Goal: Task Accomplishment & Management: Use online tool/utility

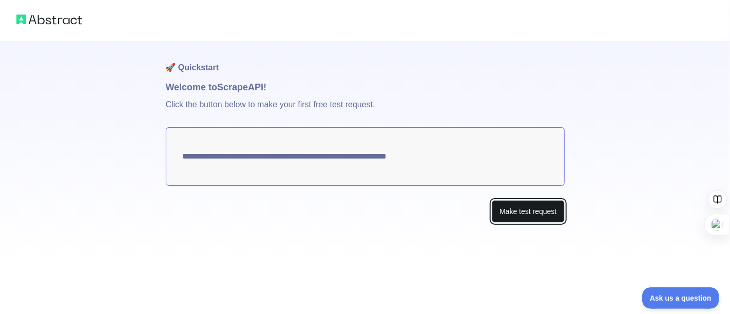
click at [540, 213] on button "Make test request" at bounding box center [528, 211] width 72 height 23
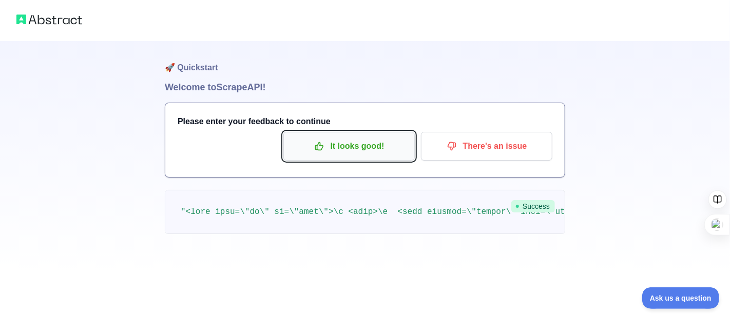
click at [368, 143] on p "It looks good!" at bounding box center [349, 146] width 116 height 17
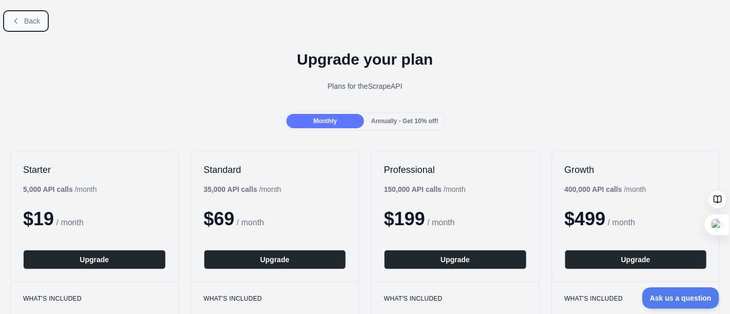
click at [24, 21] on span "Back" at bounding box center [32, 21] width 16 height 8
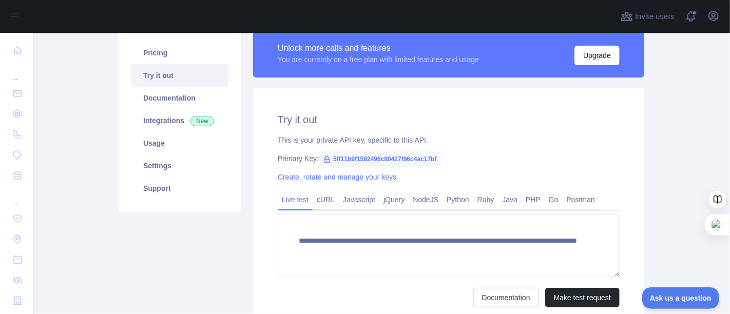
scroll to position [103, 0]
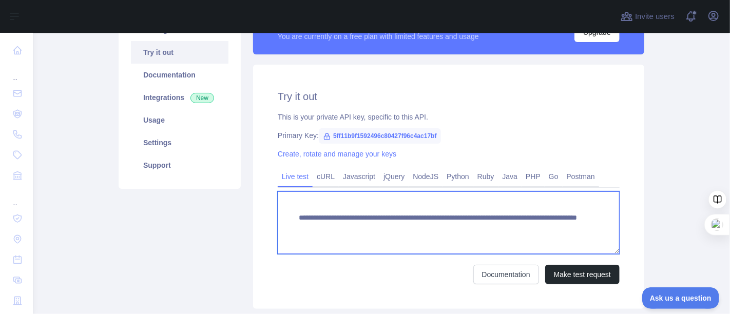
drag, startPoint x: 295, startPoint y: 218, endPoint x: 581, endPoint y: 240, distance: 287.4
click at [581, 240] on textarea "**********" at bounding box center [449, 223] width 342 height 63
